Goal: Use online tool/utility

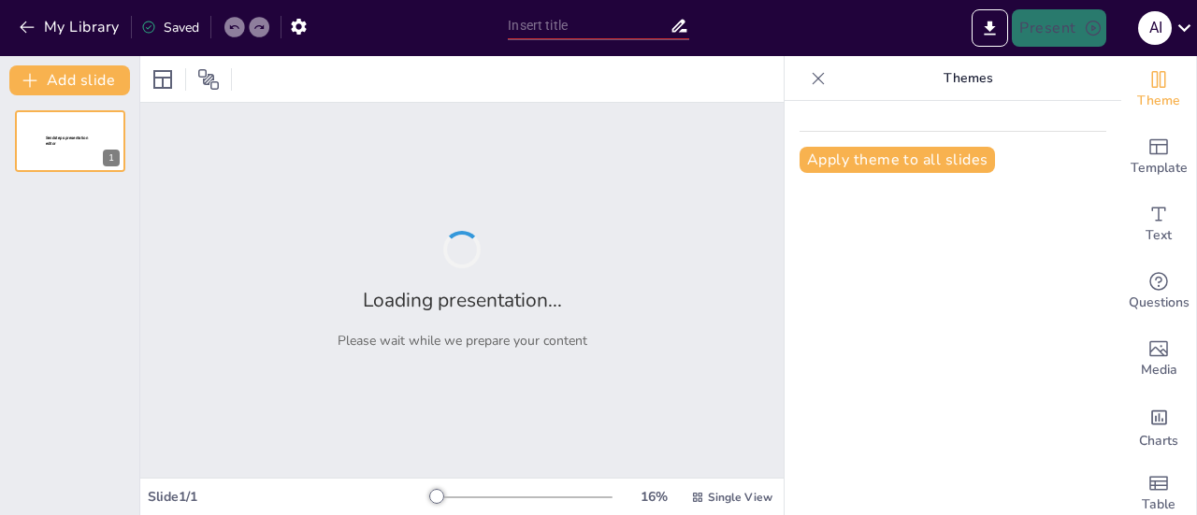
type input "New Sendsteps"
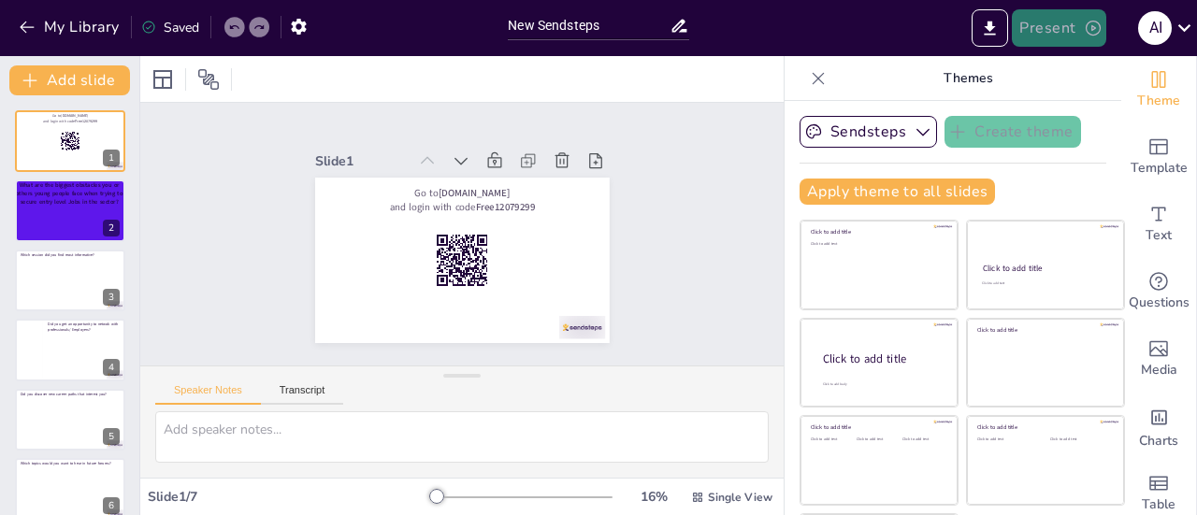
click at [1055, 36] on button "Present" at bounding box center [1059, 27] width 94 height 37
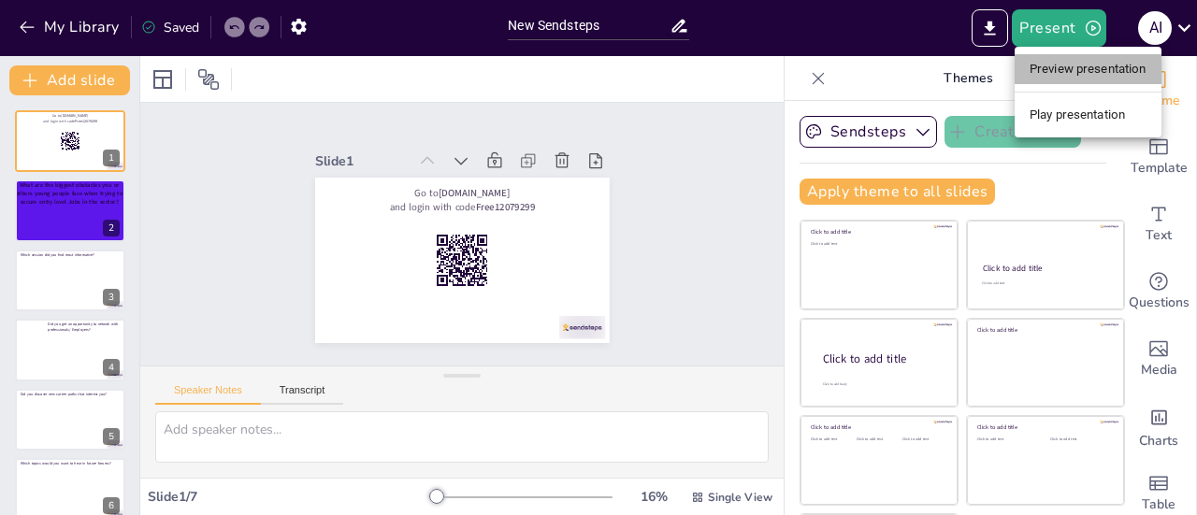
click at [1065, 69] on li "Preview presentation" at bounding box center [1088, 69] width 147 height 30
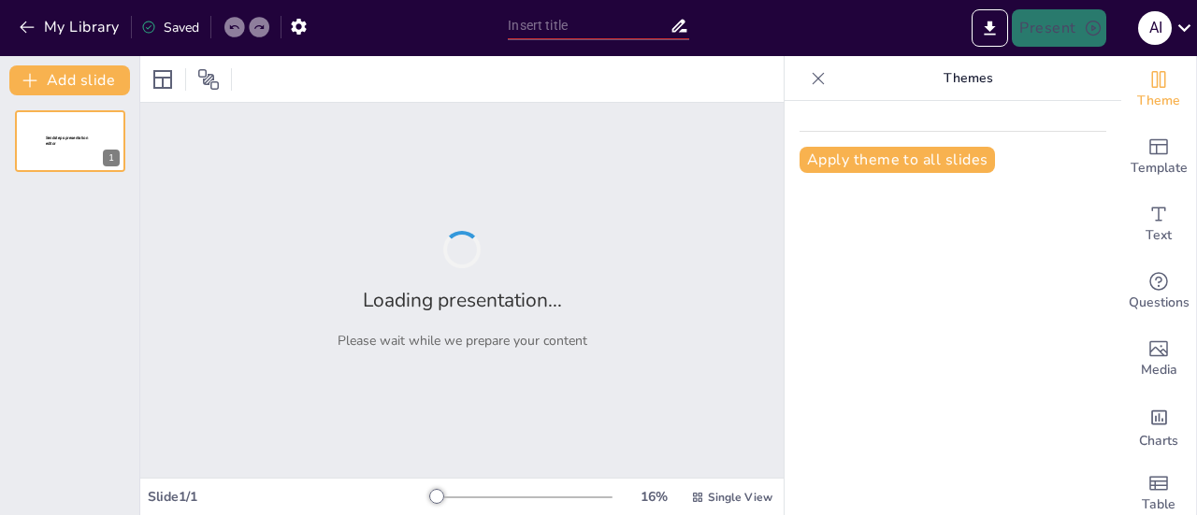
type input "New Sendsteps"
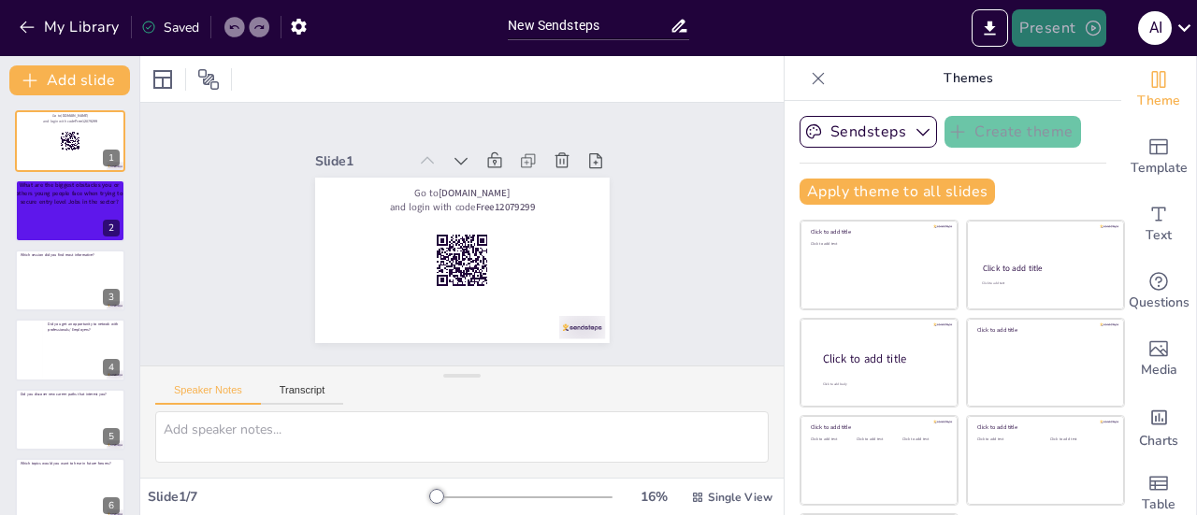
click at [1063, 25] on button "Present" at bounding box center [1059, 27] width 94 height 37
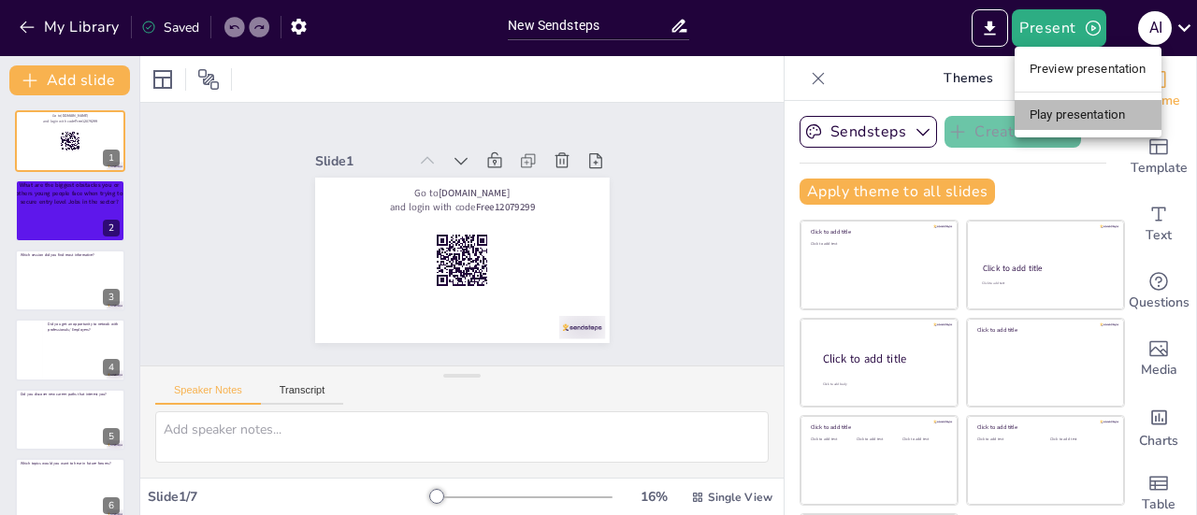
click at [1061, 123] on li "Play presentation" at bounding box center [1088, 115] width 147 height 30
